Goal: Task Accomplishment & Management: Use online tool/utility

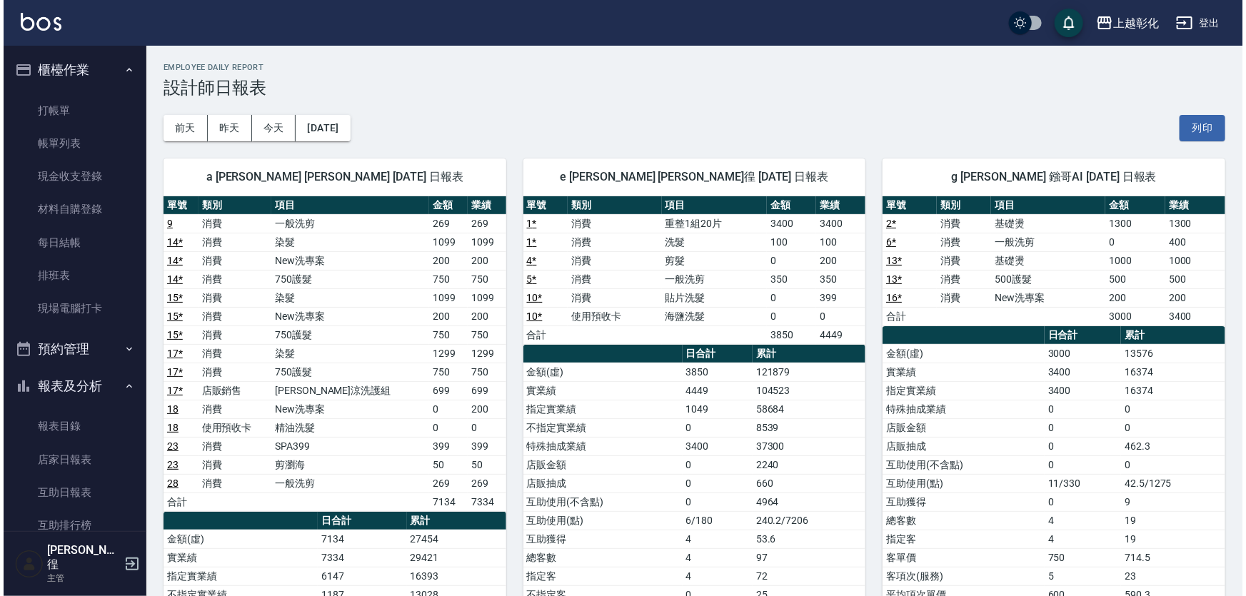
scroll to position [365, 0]
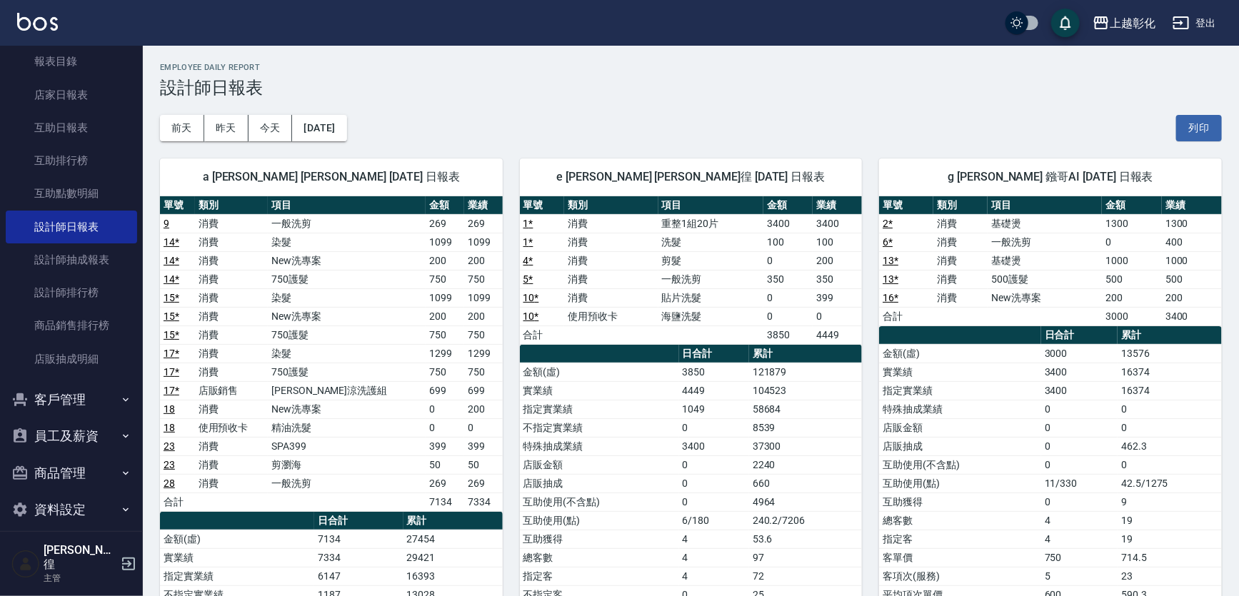
click at [100, 388] on button "客戶管理" at bounding box center [71, 399] width 131 height 37
click at [91, 436] on link "客戶列表" at bounding box center [71, 439] width 131 height 33
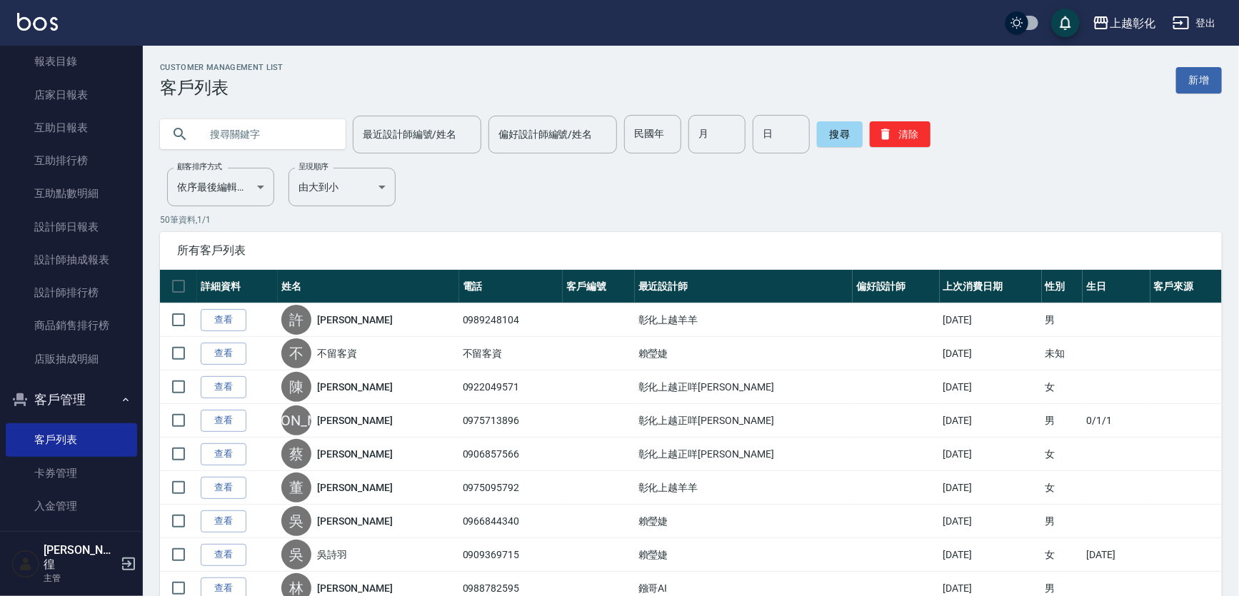
click at [271, 136] on input "text" at bounding box center [267, 134] width 134 height 39
type input "0958762"
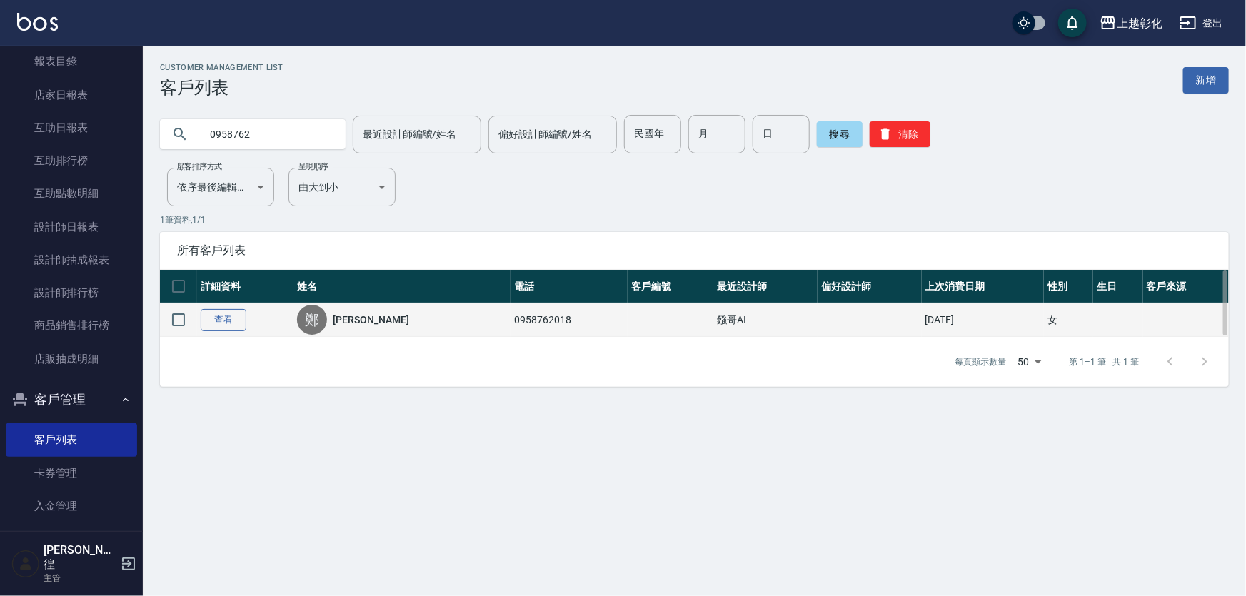
click at [231, 321] on link "查看" at bounding box center [224, 320] width 46 height 22
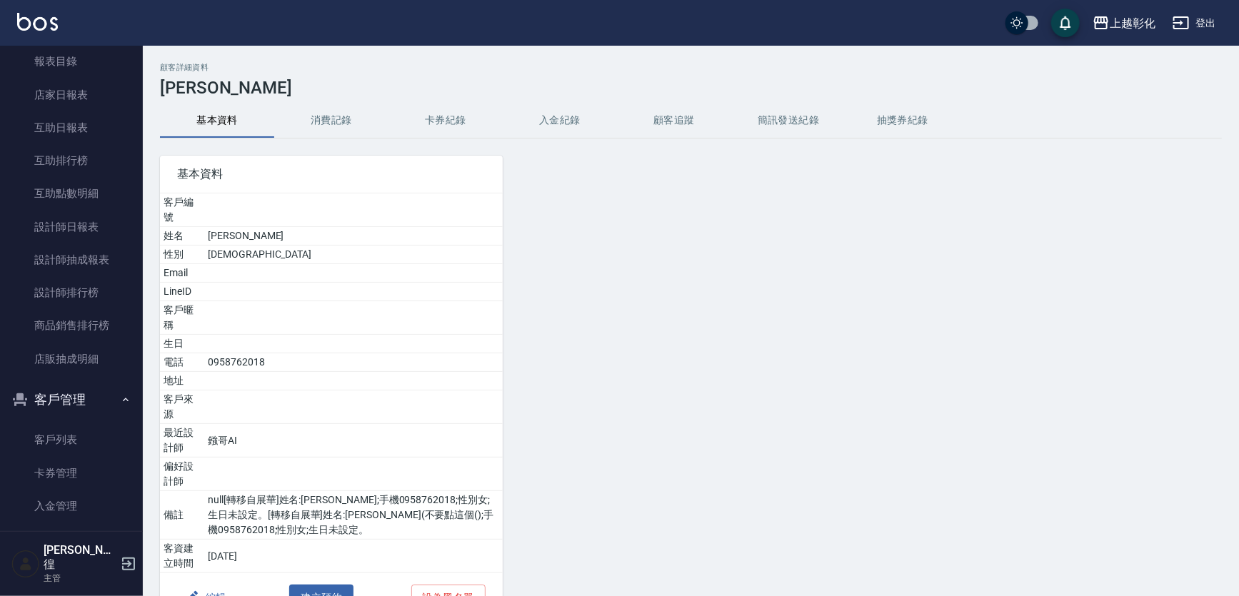
click at [336, 121] on button "消費記錄" at bounding box center [331, 121] width 114 height 34
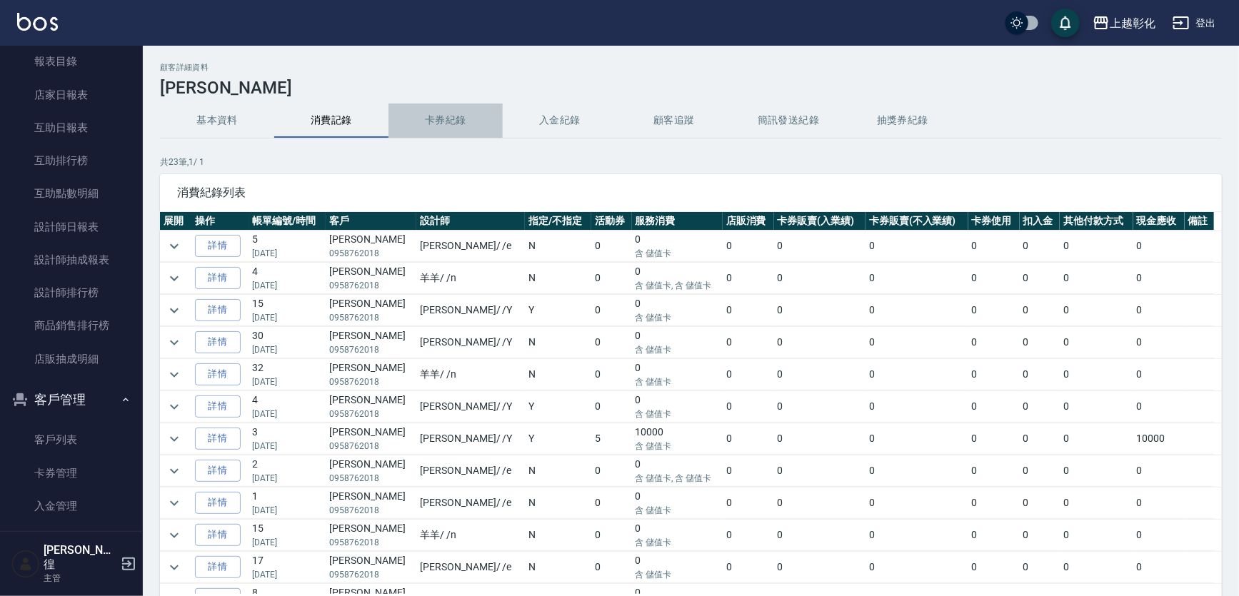
click at [478, 115] on button "卡券紀錄" at bounding box center [445, 121] width 114 height 34
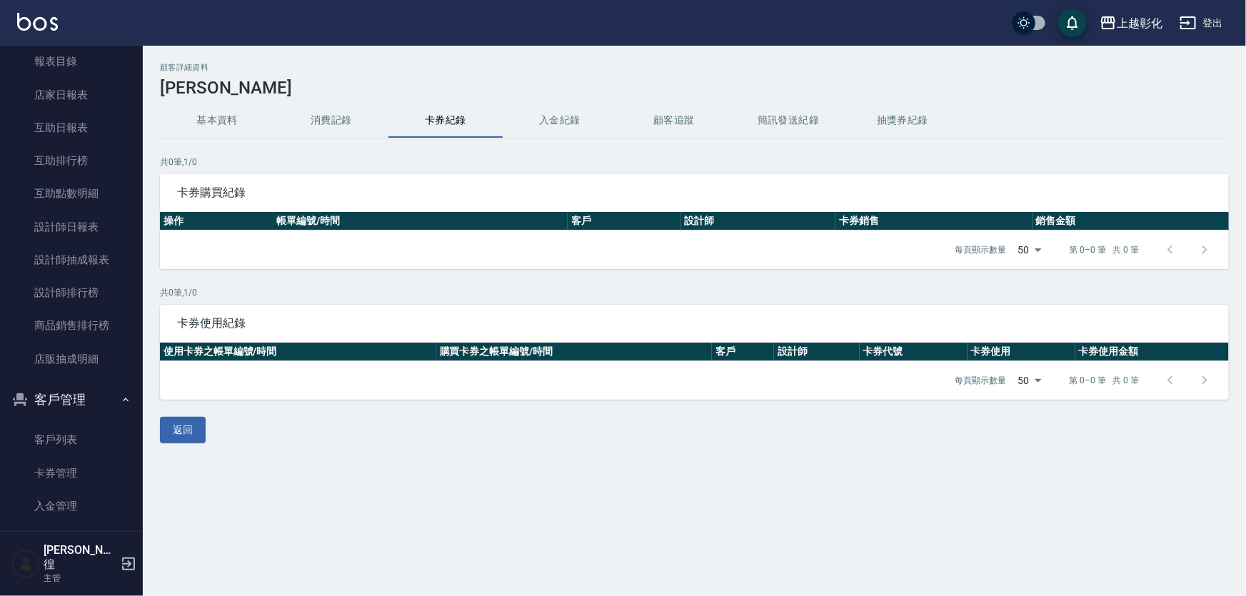
click at [565, 114] on button "入金紀錄" at bounding box center [560, 121] width 114 height 34
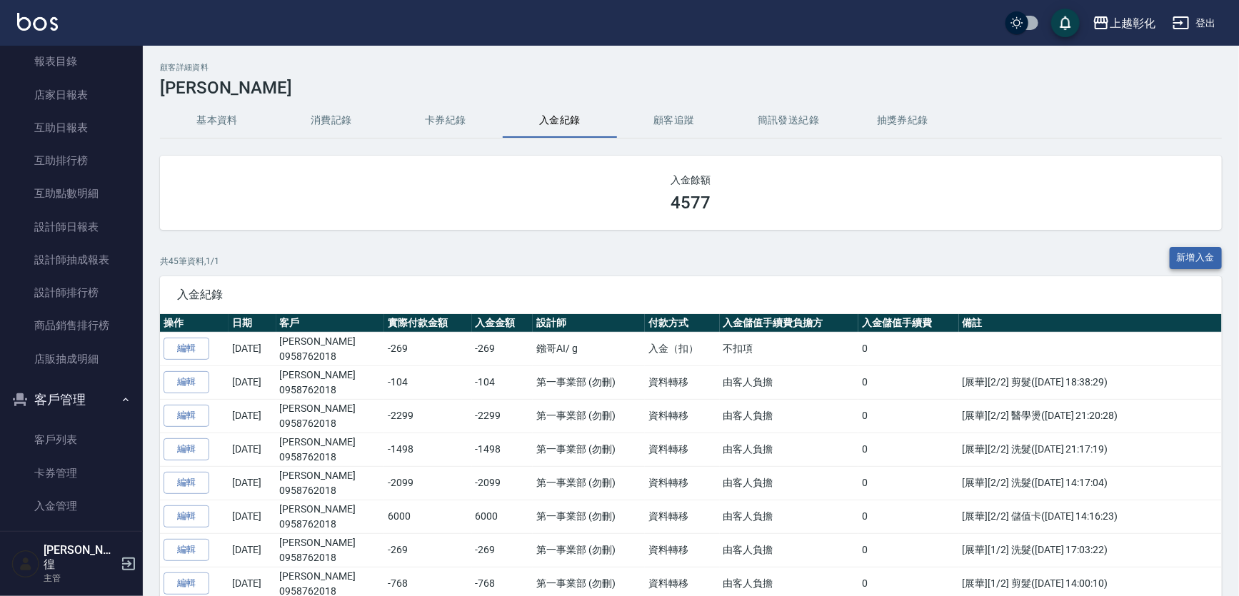
click at [1206, 258] on button "新增入金" at bounding box center [1196, 258] width 53 height 22
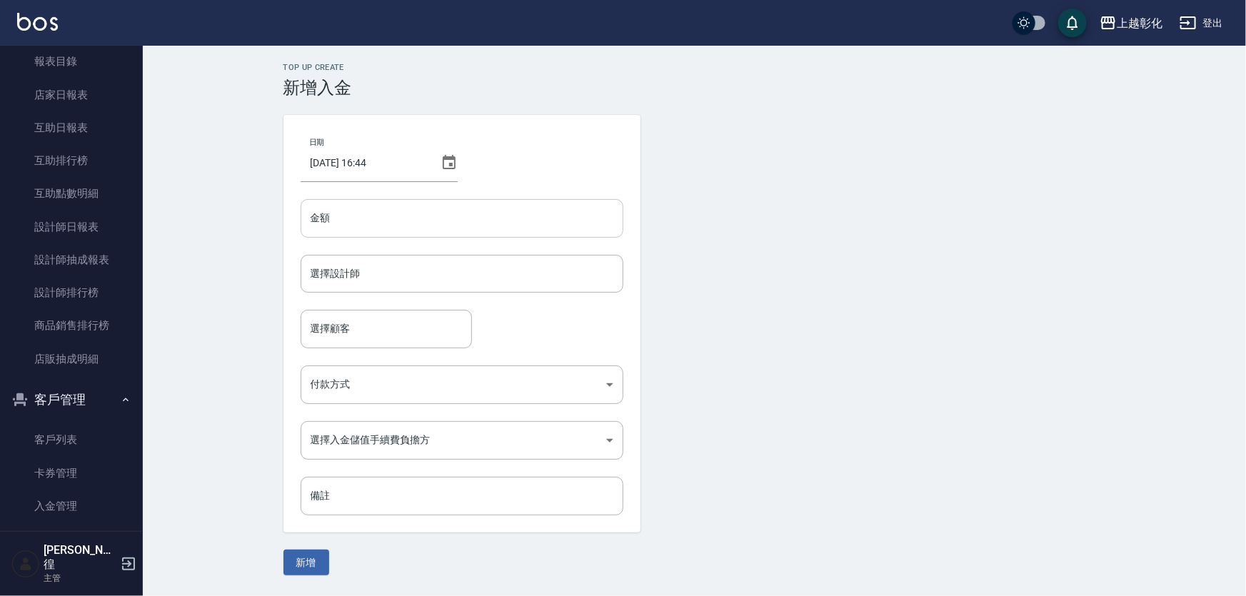
click at [391, 218] on input "金額" at bounding box center [462, 218] width 323 height 39
click at [347, 286] on div "選擇設計師" at bounding box center [462, 274] width 323 height 38
type input "-450"
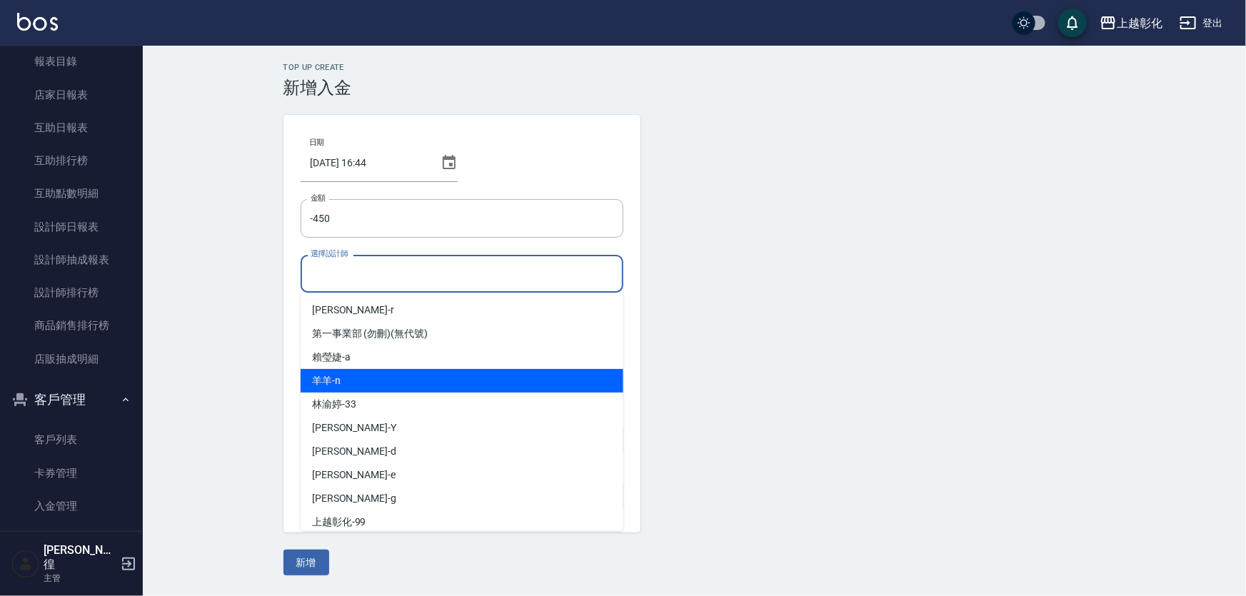
click at [349, 376] on div "羊羊 -n" at bounding box center [462, 381] width 323 height 24
type input "羊羊-n"
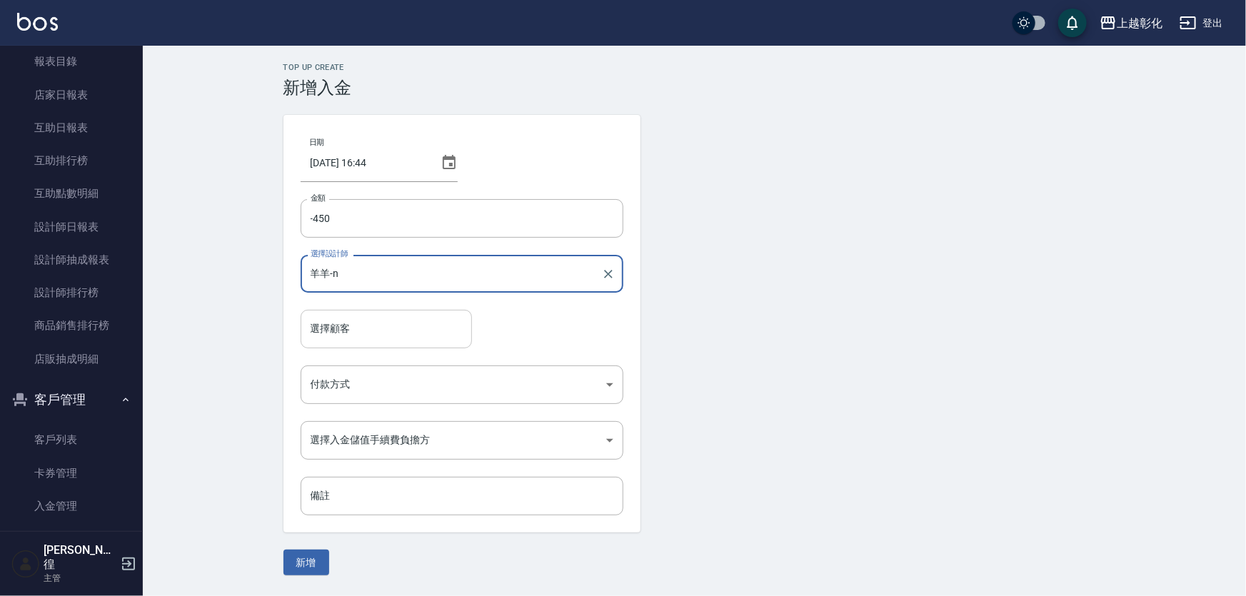
click at [357, 332] on input "選擇顧客" at bounding box center [386, 328] width 159 height 25
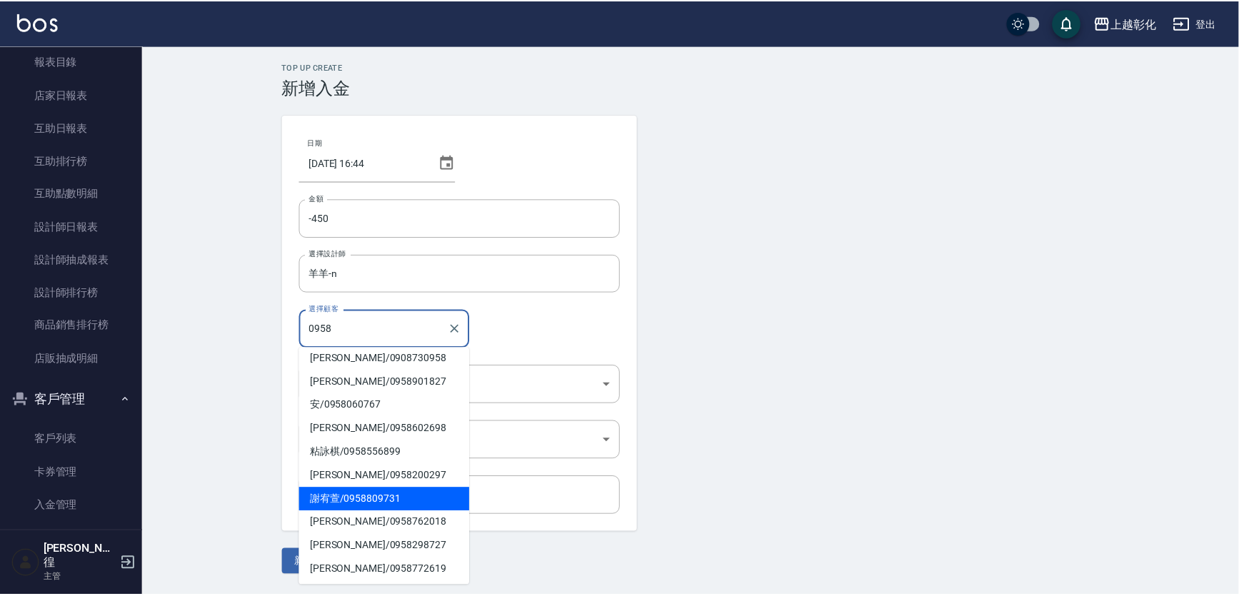
scroll to position [129, 0]
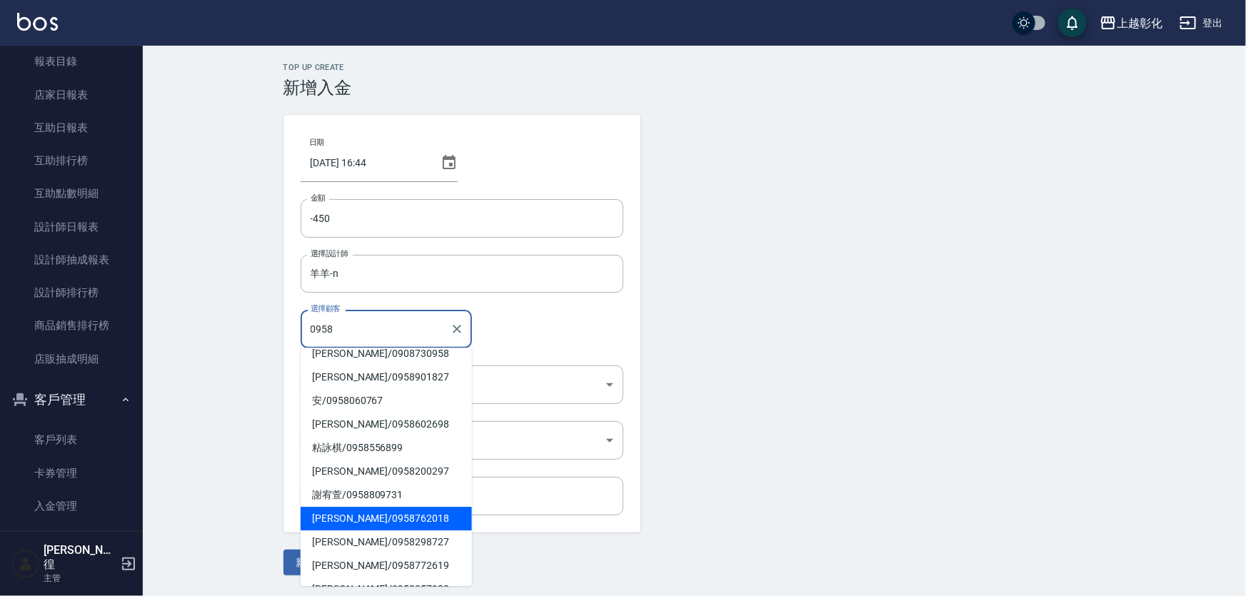
click at [373, 528] on span "[PERSON_NAME] / 0958762018" at bounding box center [386, 519] width 171 height 24
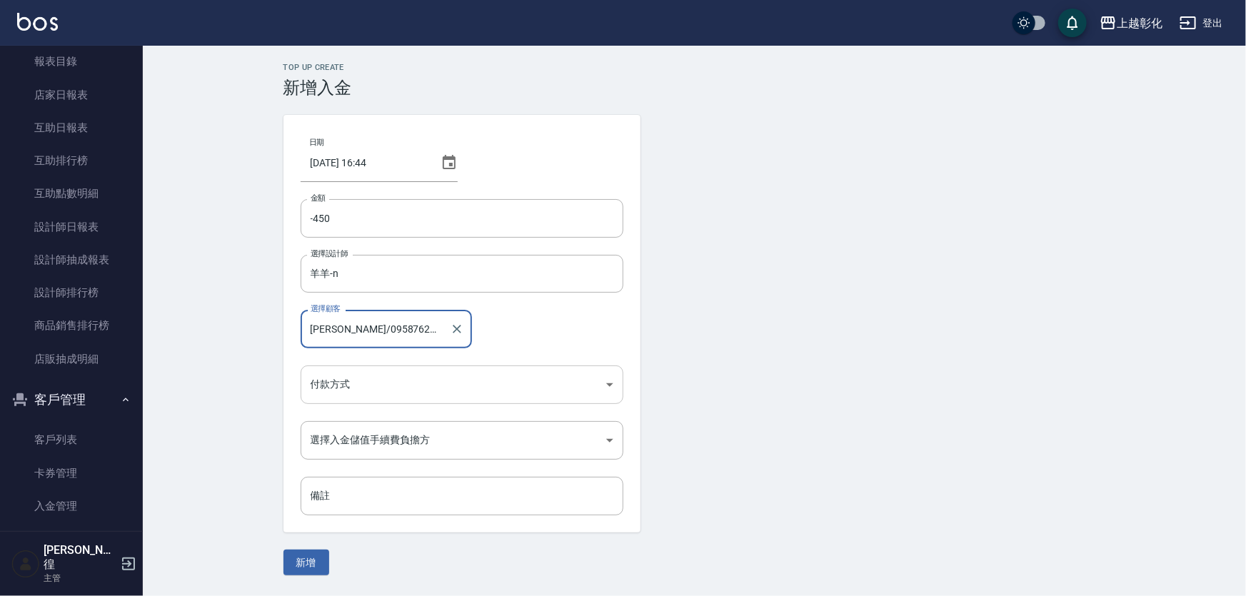
type input "[PERSON_NAME]/0958762018"
click at [354, 368] on body "上越彰化 登出 櫃檯作業 打帳單 帳單列表 現金收支登錄 材料自購登錄 每日結帳 排班表 現場電腦打卡 預約管理 預約管理 單日預約紀錄 單週預約紀錄 報表及…" at bounding box center [623, 298] width 1246 height 596
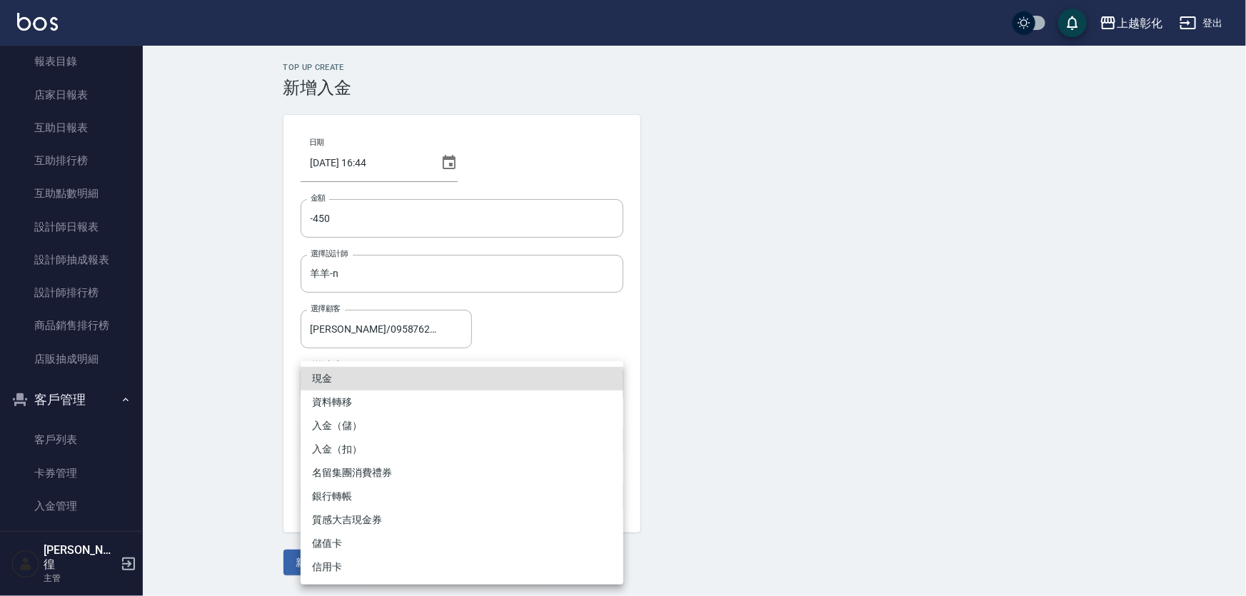
click at [378, 450] on li "入金（扣）" at bounding box center [462, 450] width 323 height 24
type input "入金（扣）"
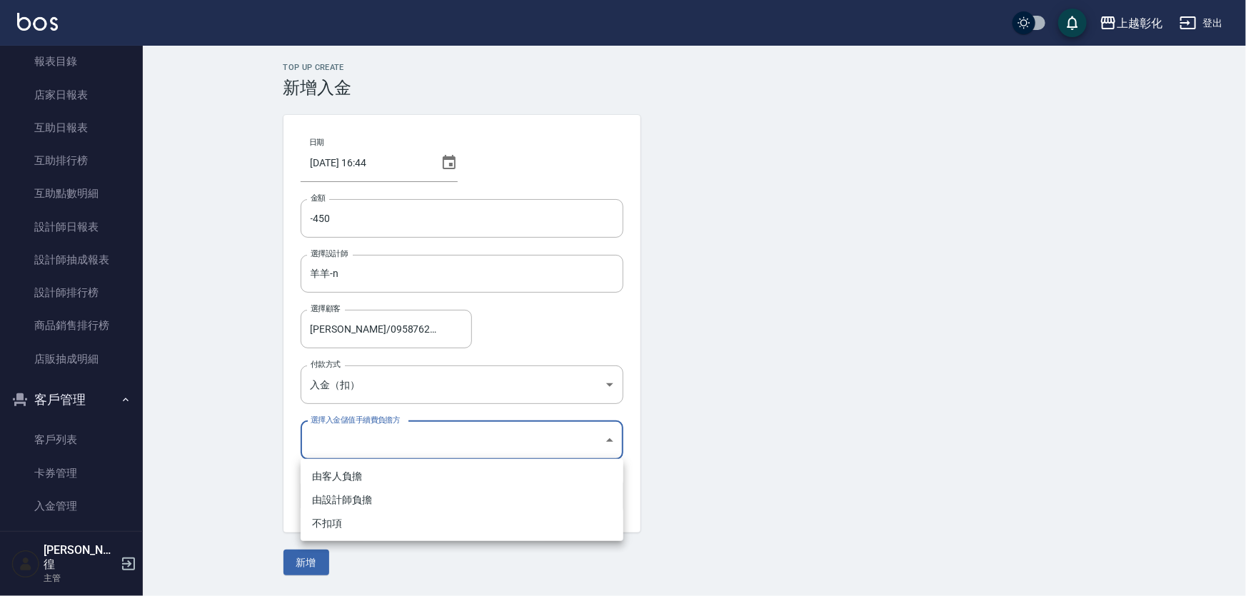
click at [340, 443] on body "上越彰化 登出 櫃檯作業 打帳單 帳單列表 現金收支登錄 材料自購登錄 每日結帳 排班表 現場電腦打卡 預約管理 預約管理 單日預約紀錄 單週預約紀錄 報表及…" at bounding box center [623, 298] width 1246 height 596
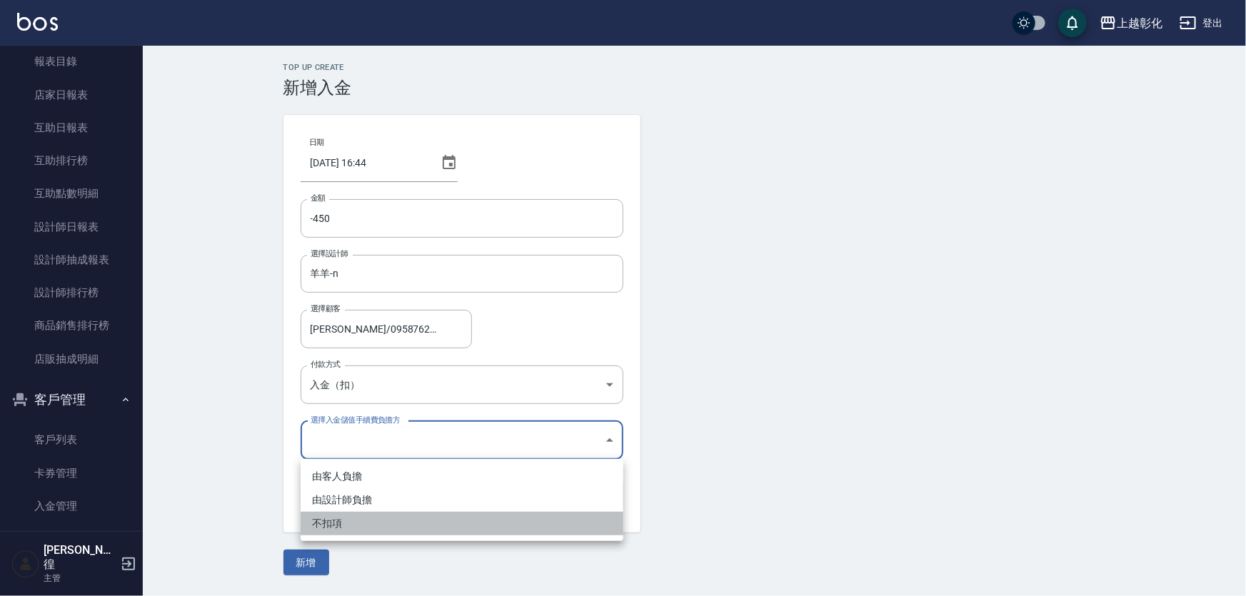
click at [333, 523] on li "不扣項" at bounding box center [462, 524] width 323 height 24
type input "WITHOUTHANDLINGFEE"
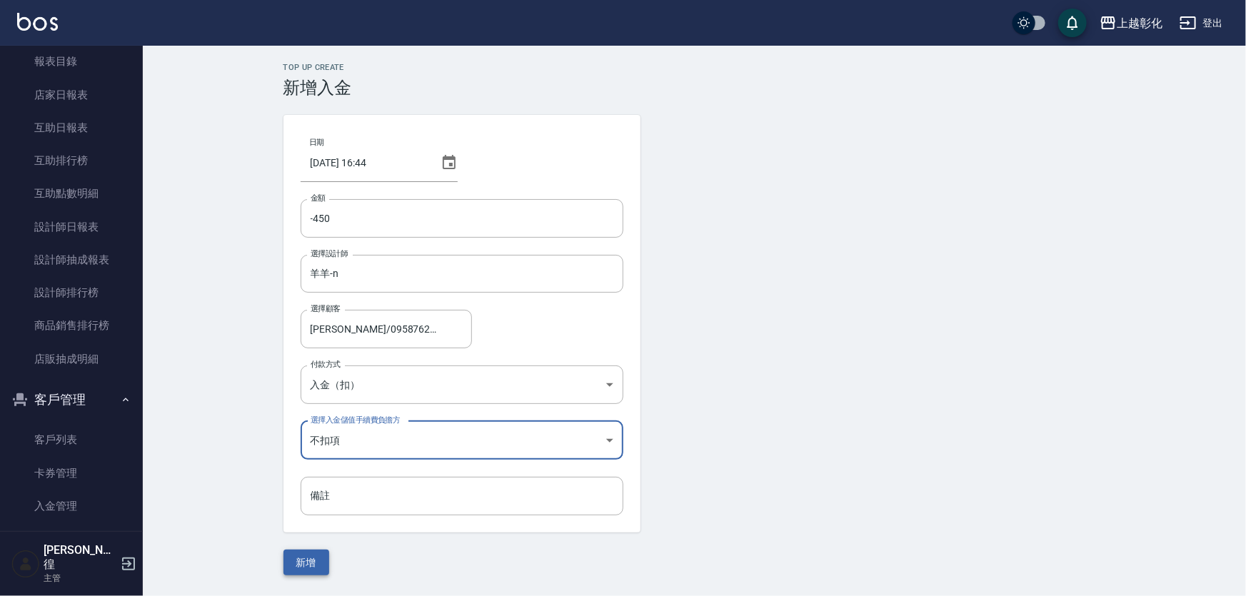
click at [302, 554] on button "新增" at bounding box center [306, 563] width 46 height 26
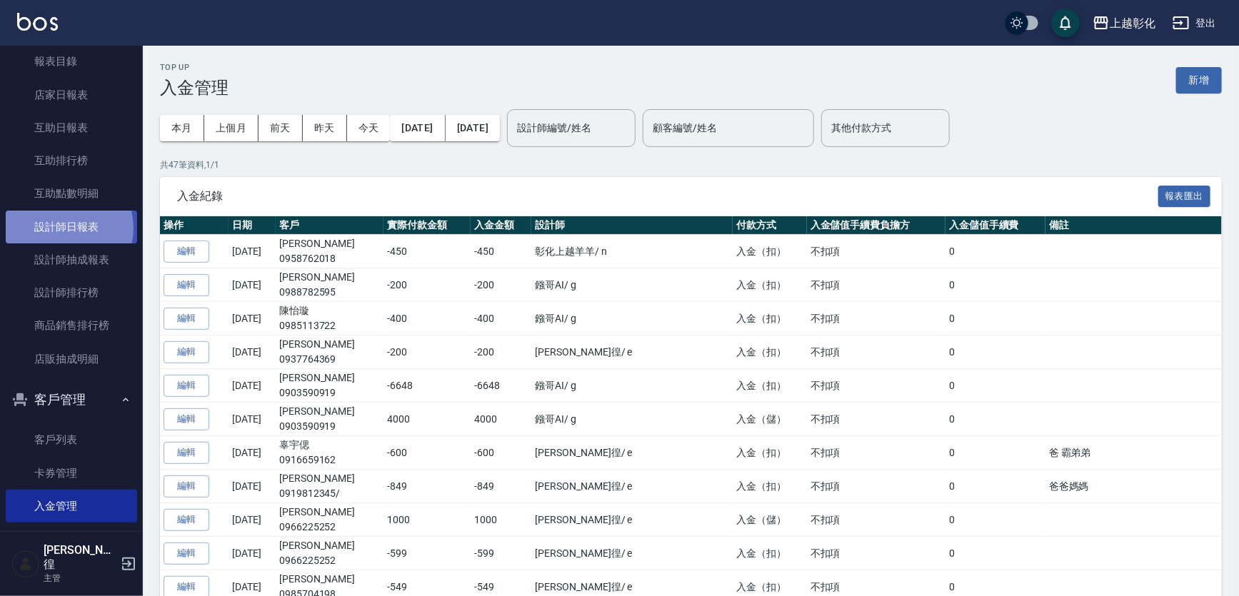
click at [64, 228] on link "設計師日報表" at bounding box center [71, 227] width 131 height 33
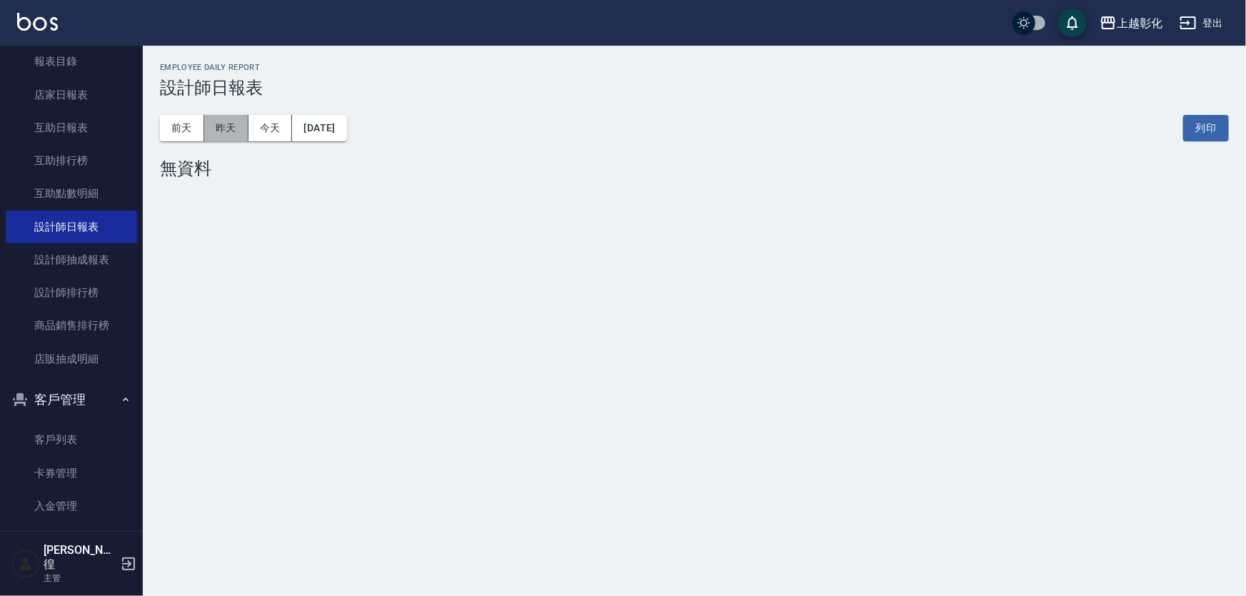
click at [215, 122] on button "昨天" at bounding box center [226, 128] width 44 height 26
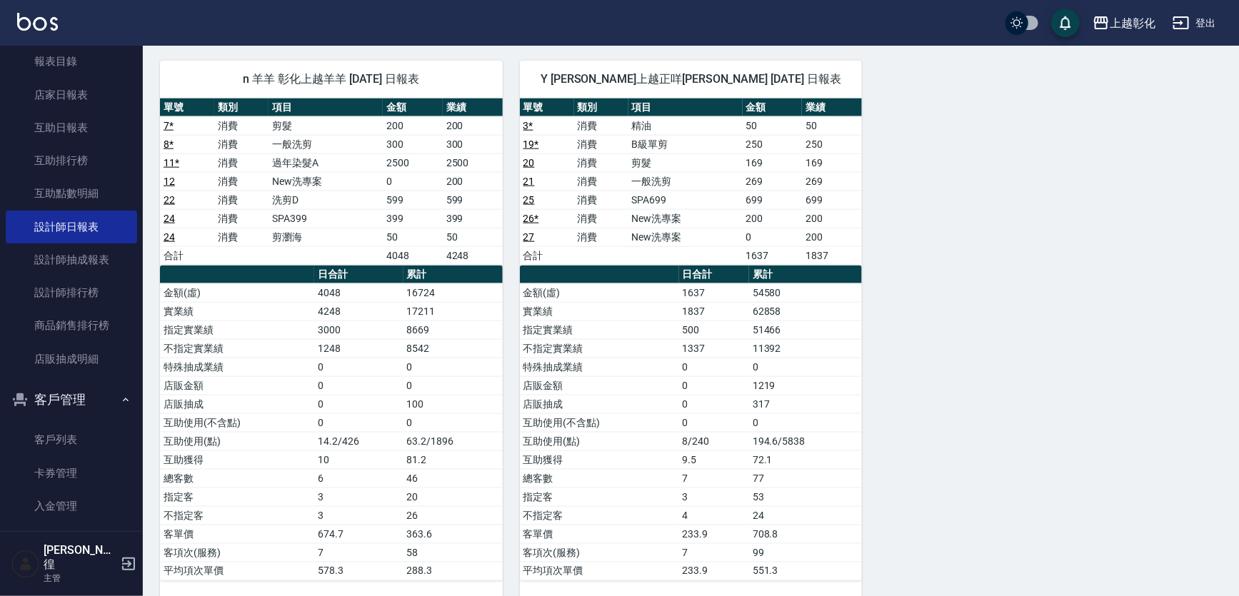
scroll to position [814, 0]
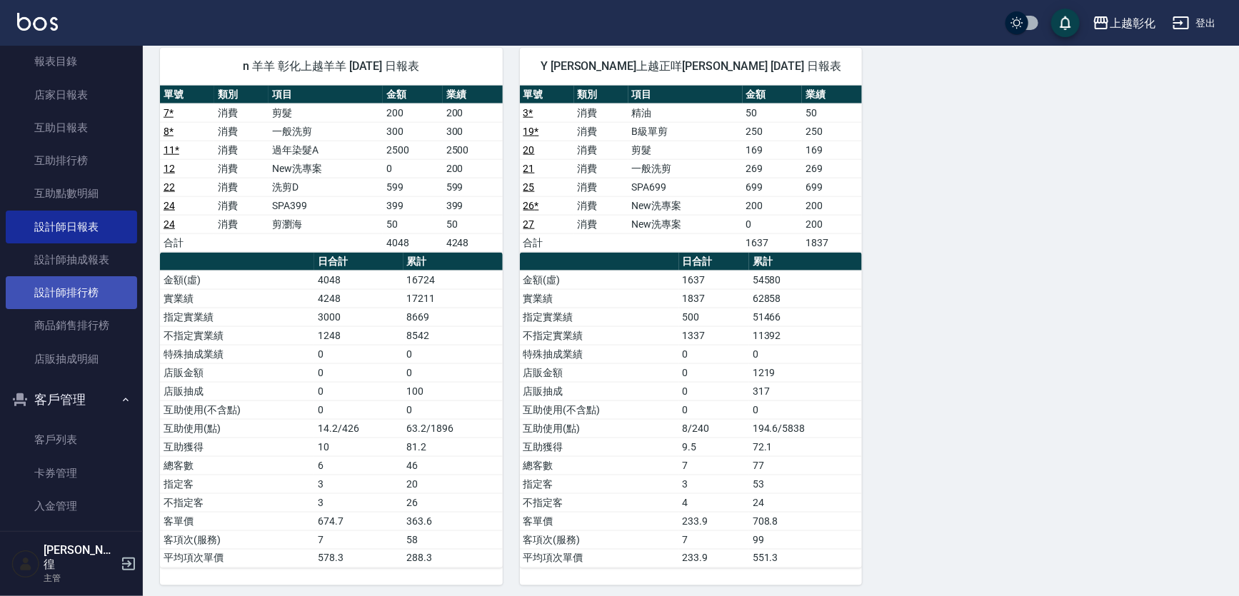
click at [78, 293] on link "設計師排行榜" at bounding box center [71, 292] width 131 height 33
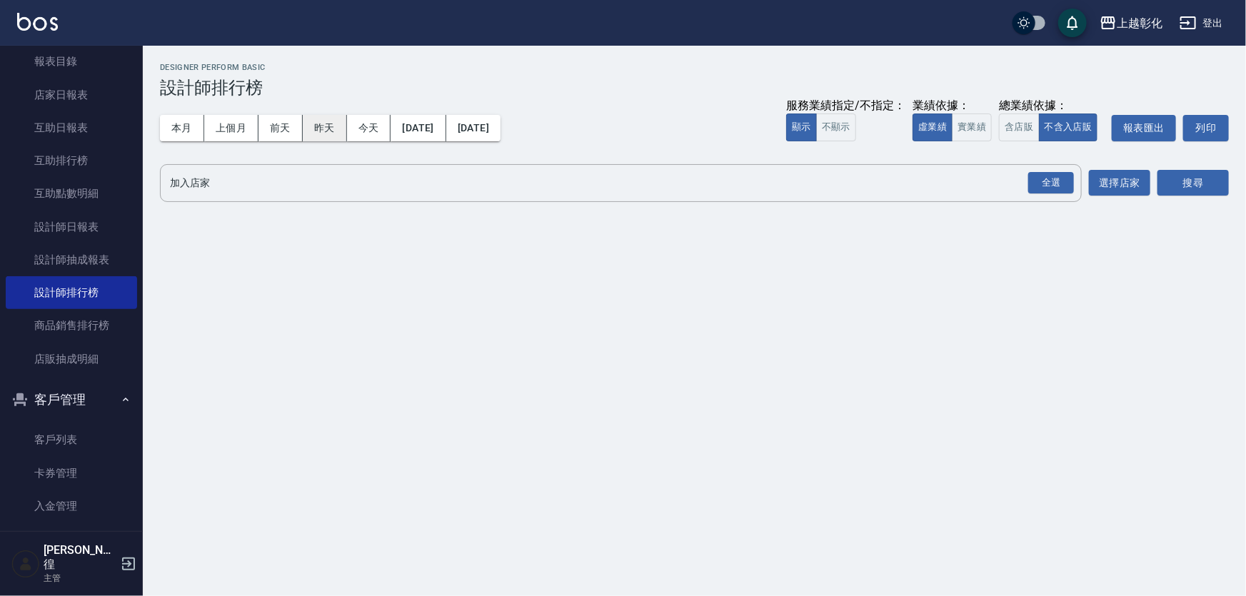
click at [337, 129] on button "昨天" at bounding box center [325, 128] width 44 height 26
click at [337, 128] on button "昨天" at bounding box center [325, 128] width 44 height 26
click at [99, 317] on link "商品銷售排行榜" at bounding box center [71, 325] width 131 height 33
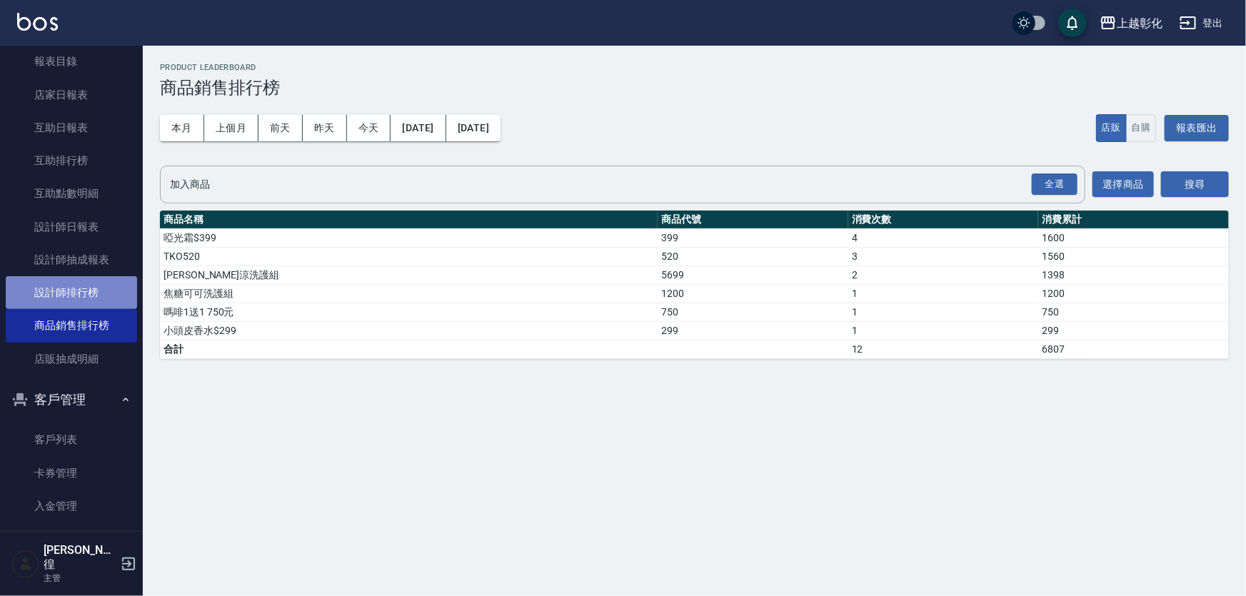
click at [96, 294] on link "設計師排行榜" at bounding box center [71, 292] width 131 height 33
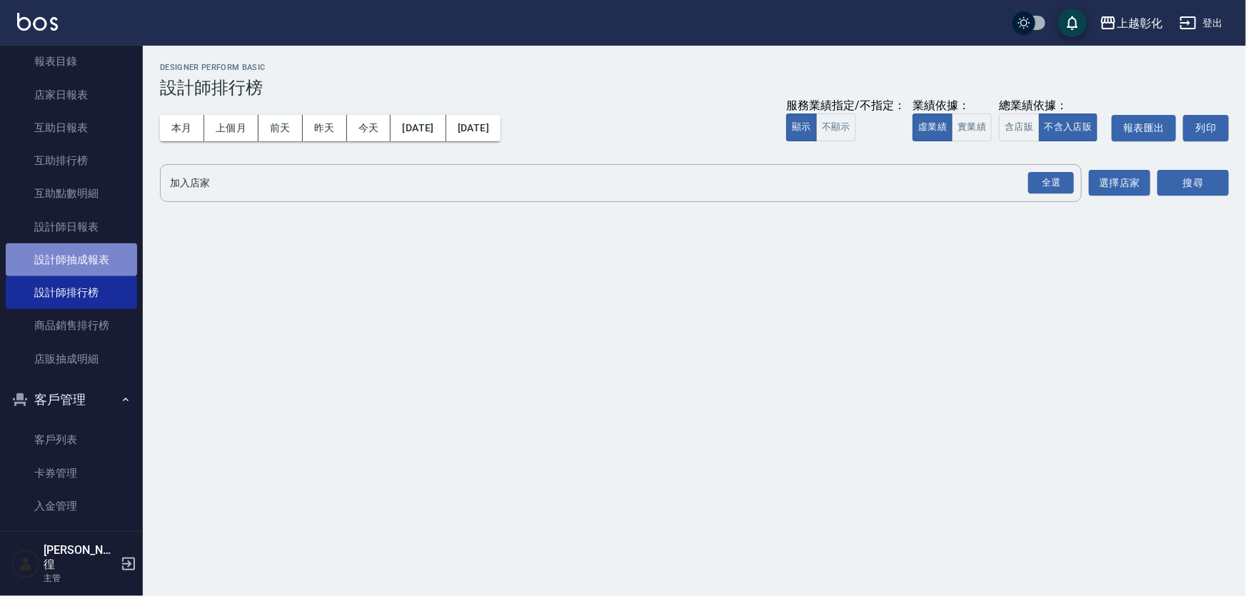
click at [74, 243] on link "設計師抽成報表" at bounding box center [71, 259] width 131 height 33
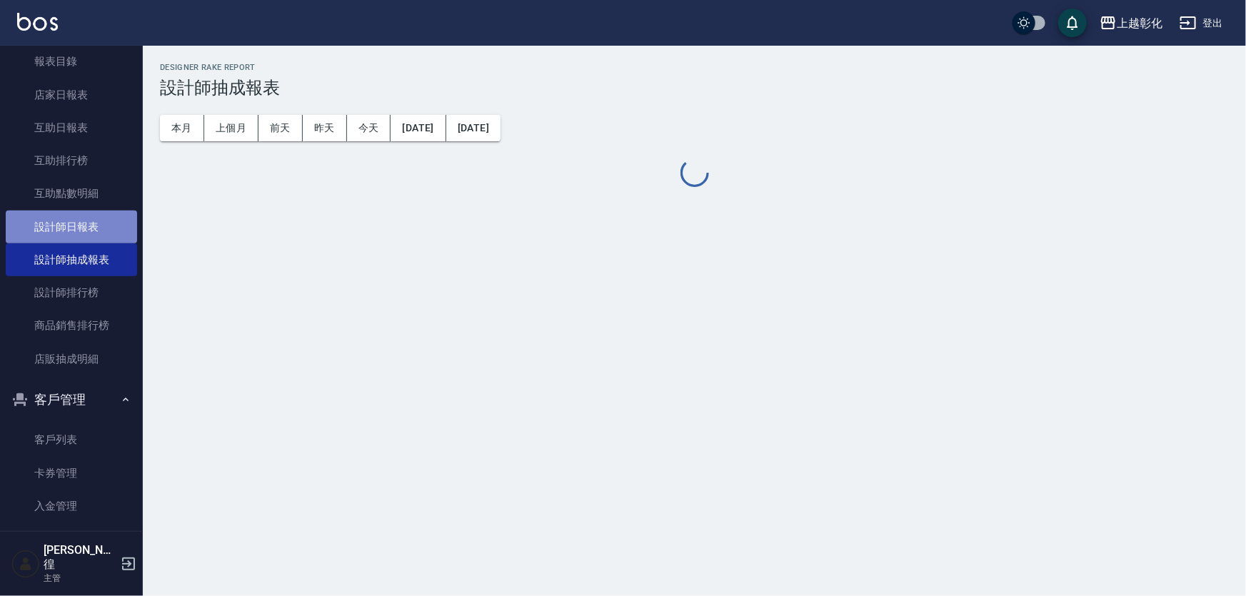
click at [75, 236] on link "設計師日報表" at bounding box center [71, 227] width 131 height 33
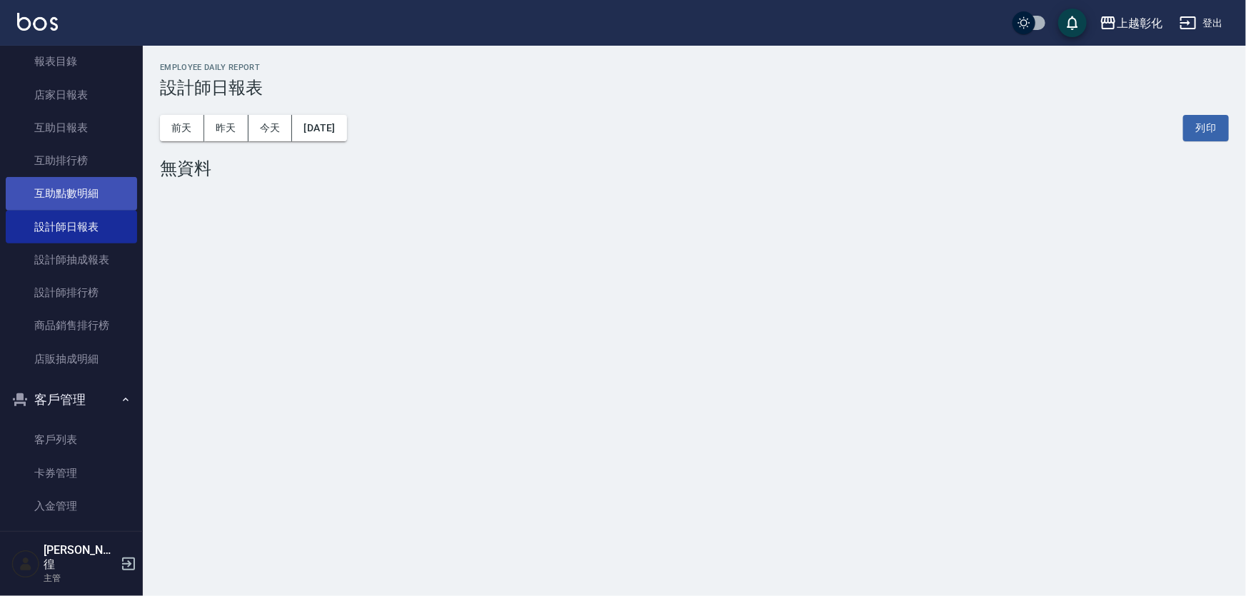
click at [80, 198] on link "互助點數明細" at bounding box center [71, 193] width 131 height 33
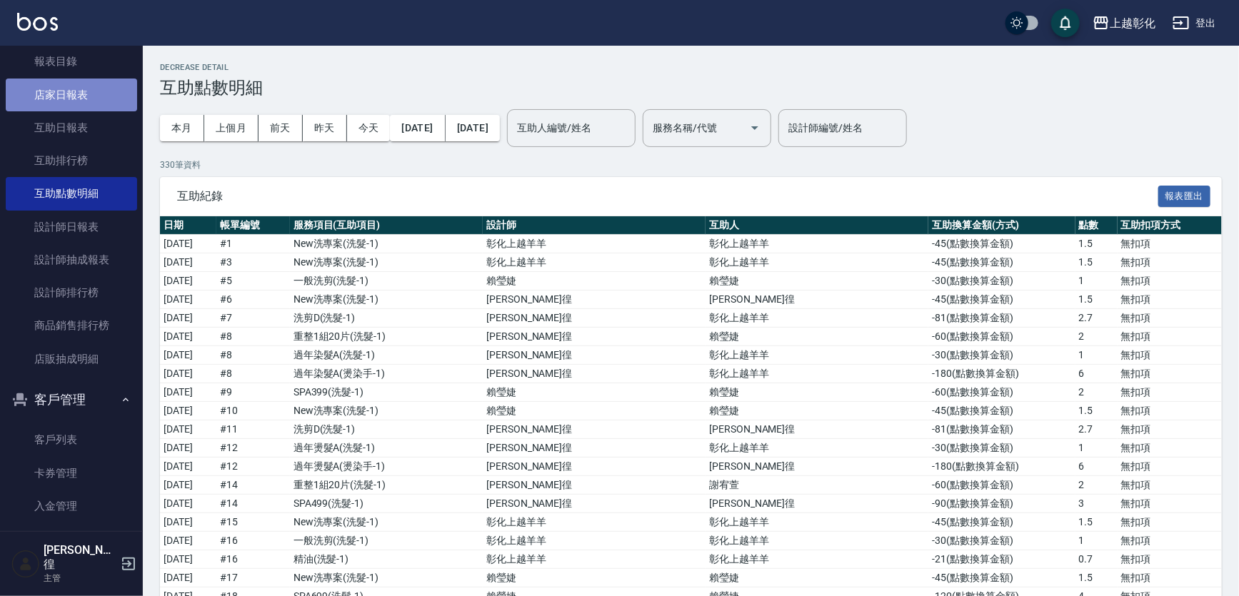
click at [99, 101] on link "店家日報表" at bounding box center [71, 95] width 131 height 33
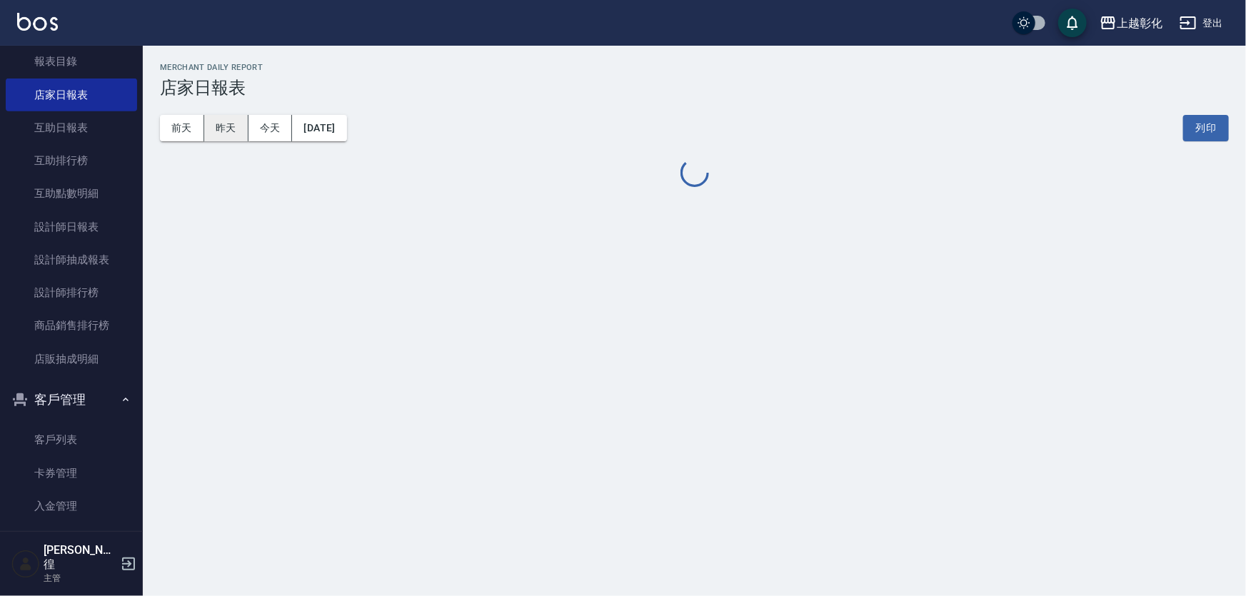
click at [224, 121] on button "昨天" at bounding box center [226, 128] width 44 height 26
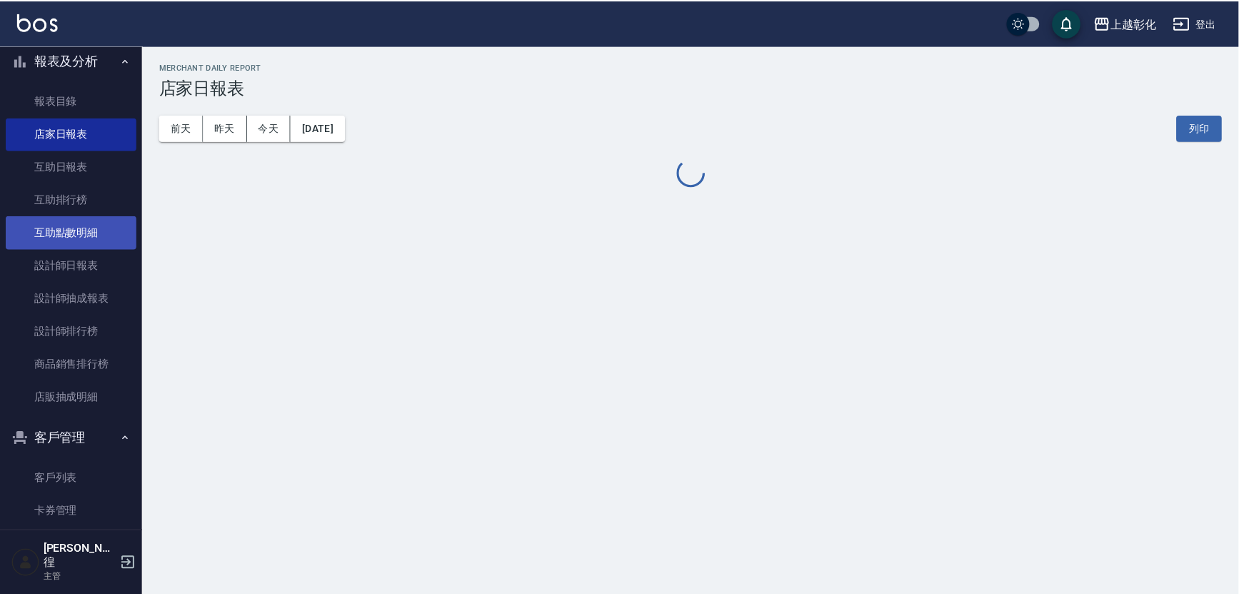
scroll to position [171, 0]
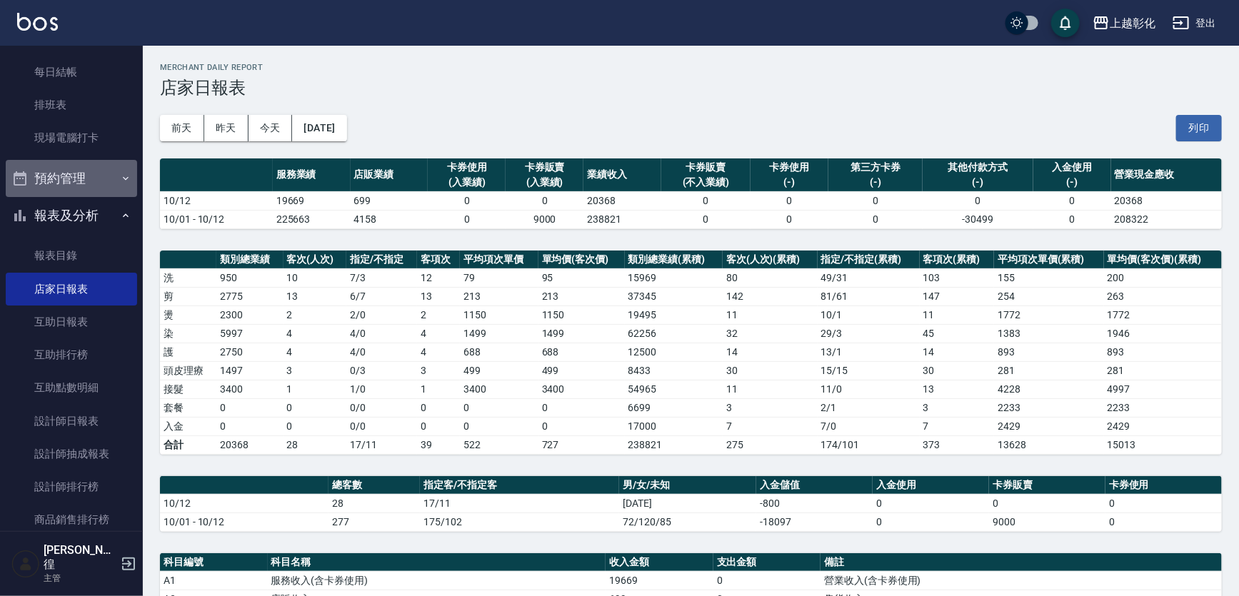
click at [78, 192] on button "預約管理" at bounding box center [71, 178] width 131 height 37
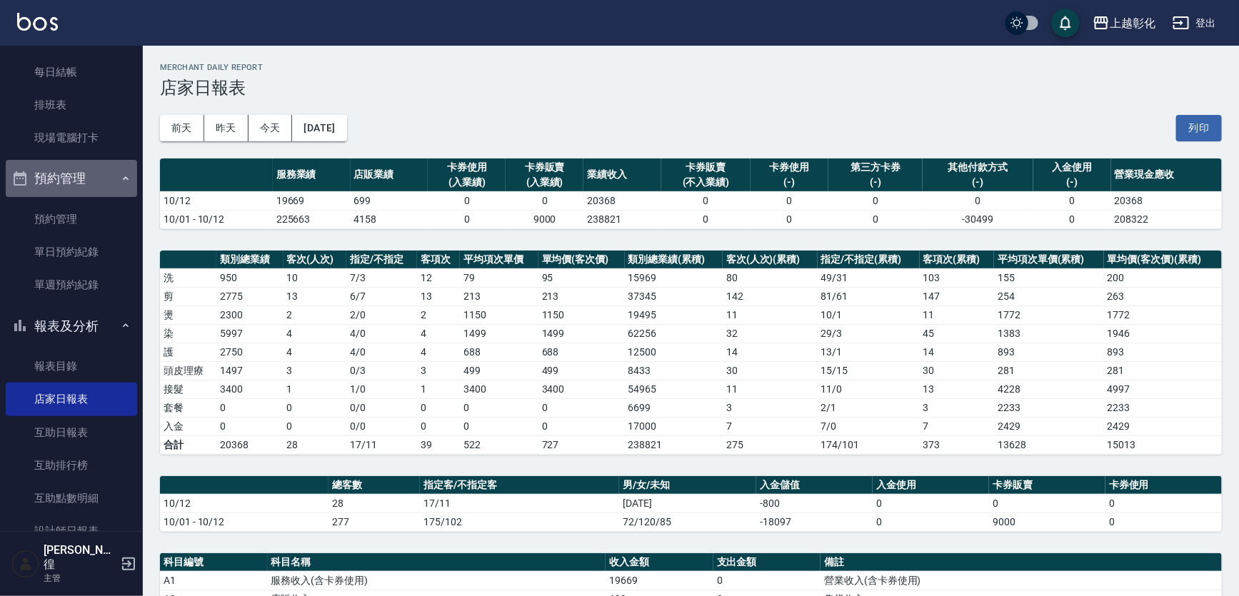
click at [78, 191] on button "預約管理" at bounding box center [71, 178] width 131 height 37
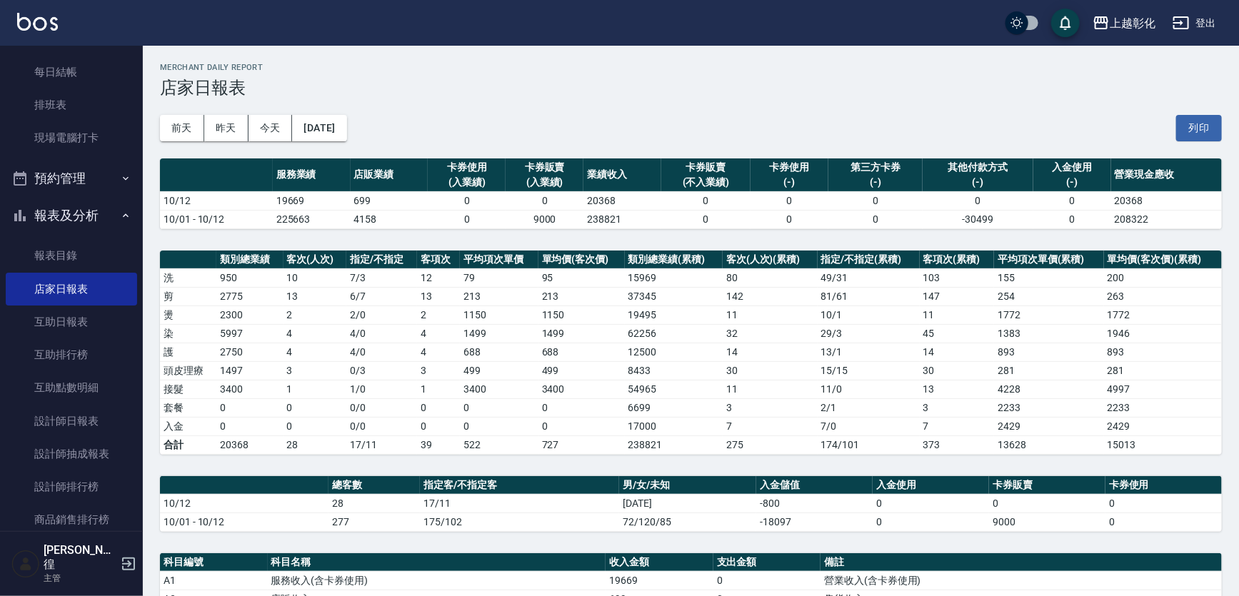
click at [71, 211] on button "報表及分析" at bounding box center [71, 215] width 131 height 37
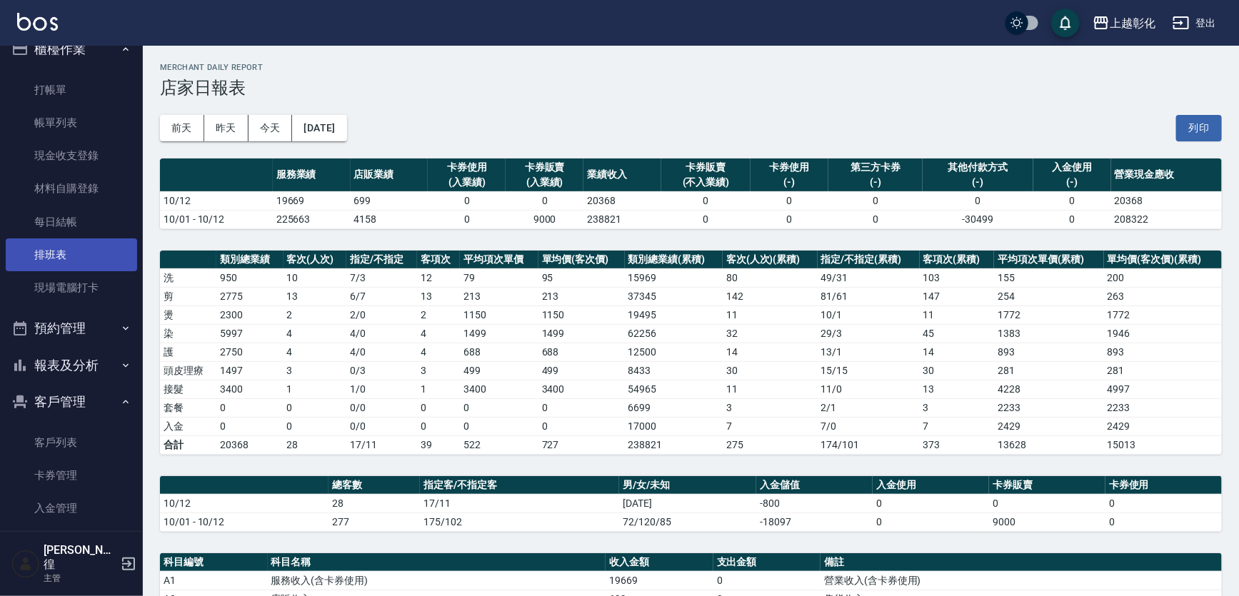
scroll to position [5, 0]
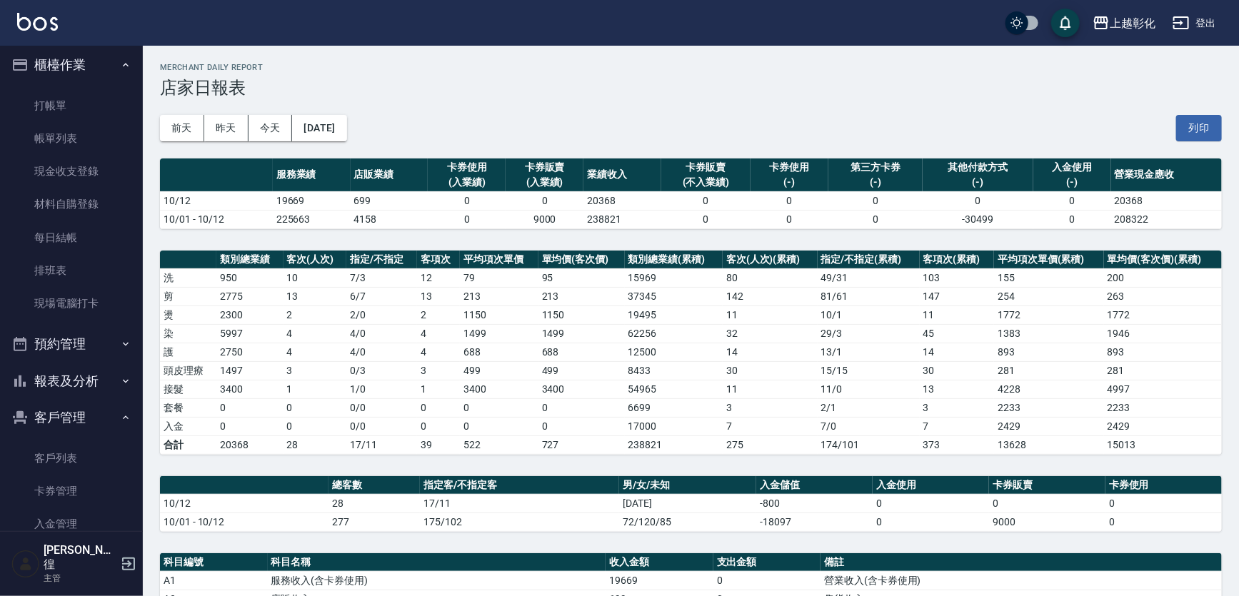
click at [91, 79] on button "櫃檯作業" at bounding box center [71, 64] width 131 height 37
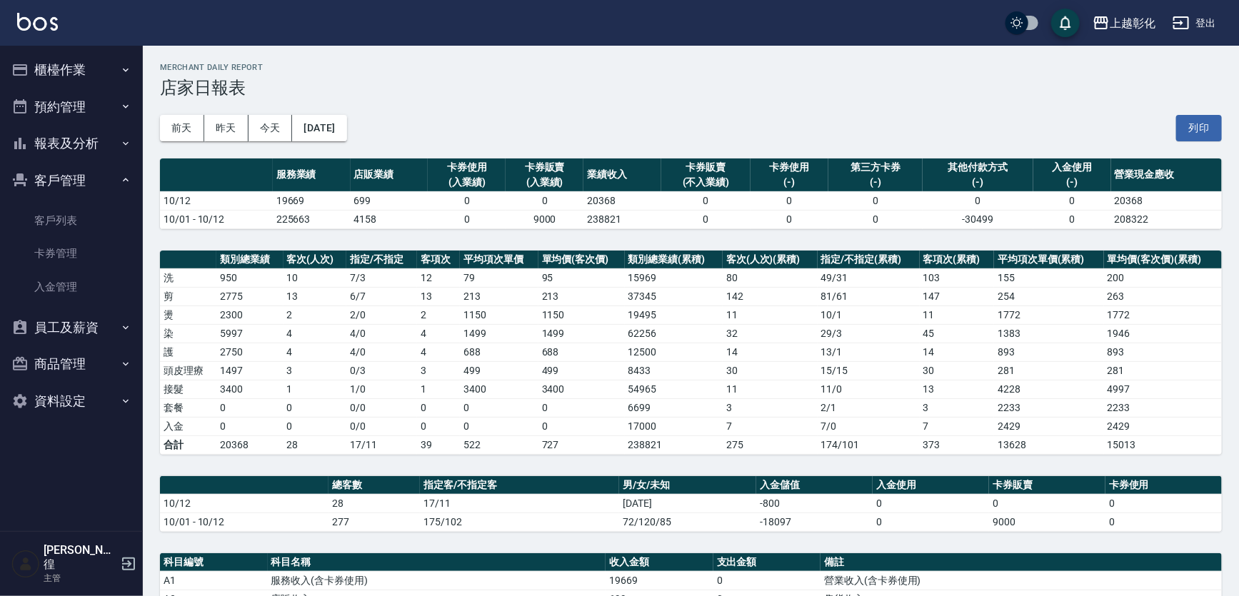
scroll to position [0, 0]
click at [71, 171] on button "客戶管理" at bounding box center [71, 180] width 131 height 37
click at [56, 52] on button "櫃檯作業" at bounding box center [71, 69] width 131 height 37
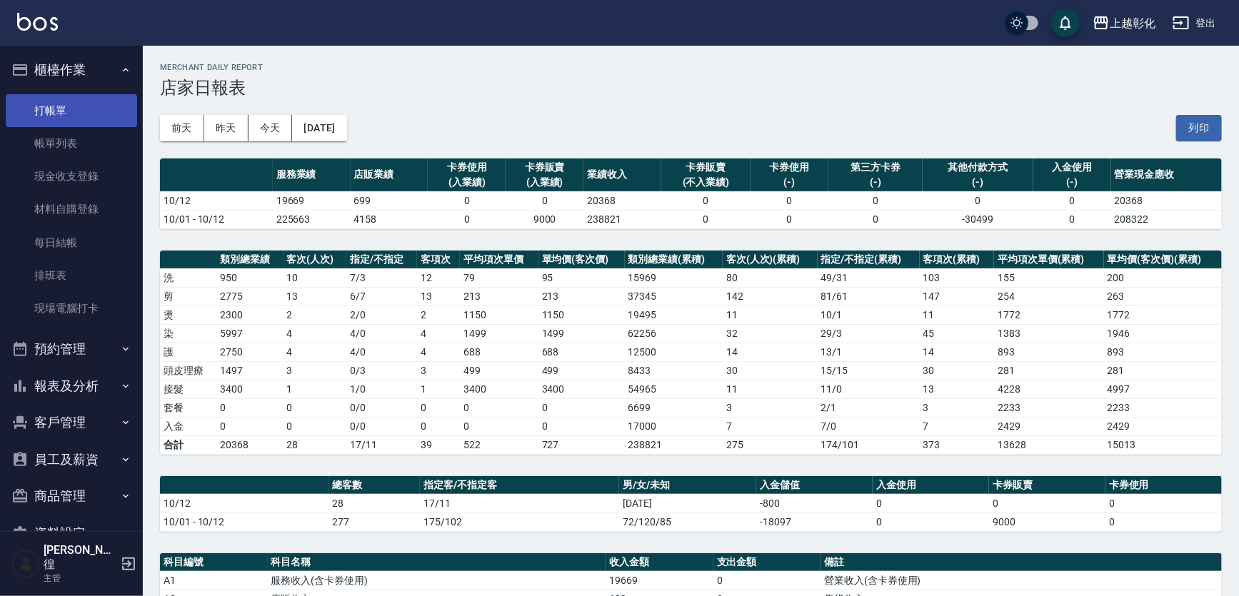
click at [67, 109] on link "打帳單" at bounding box center [71, 110] width 131 height 33
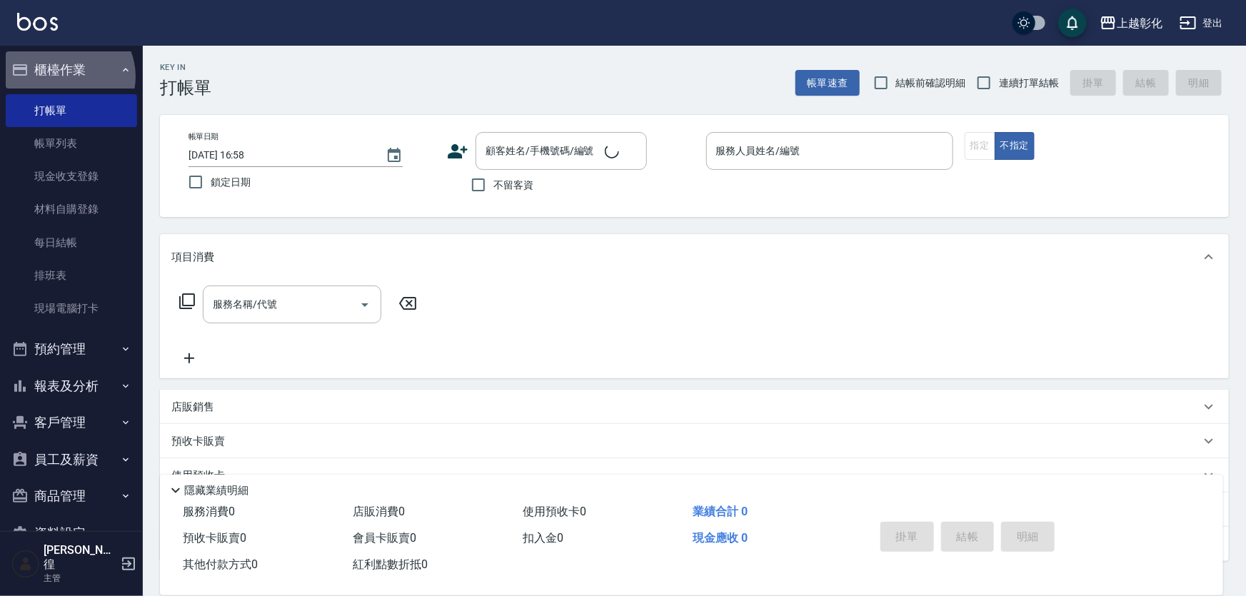
click at [66, 76] on button "櫃檯作業" at bounding box center [71, 69] width 131 height 37
